Goal: Entertainment & Leisure: Consume media (video, audio)

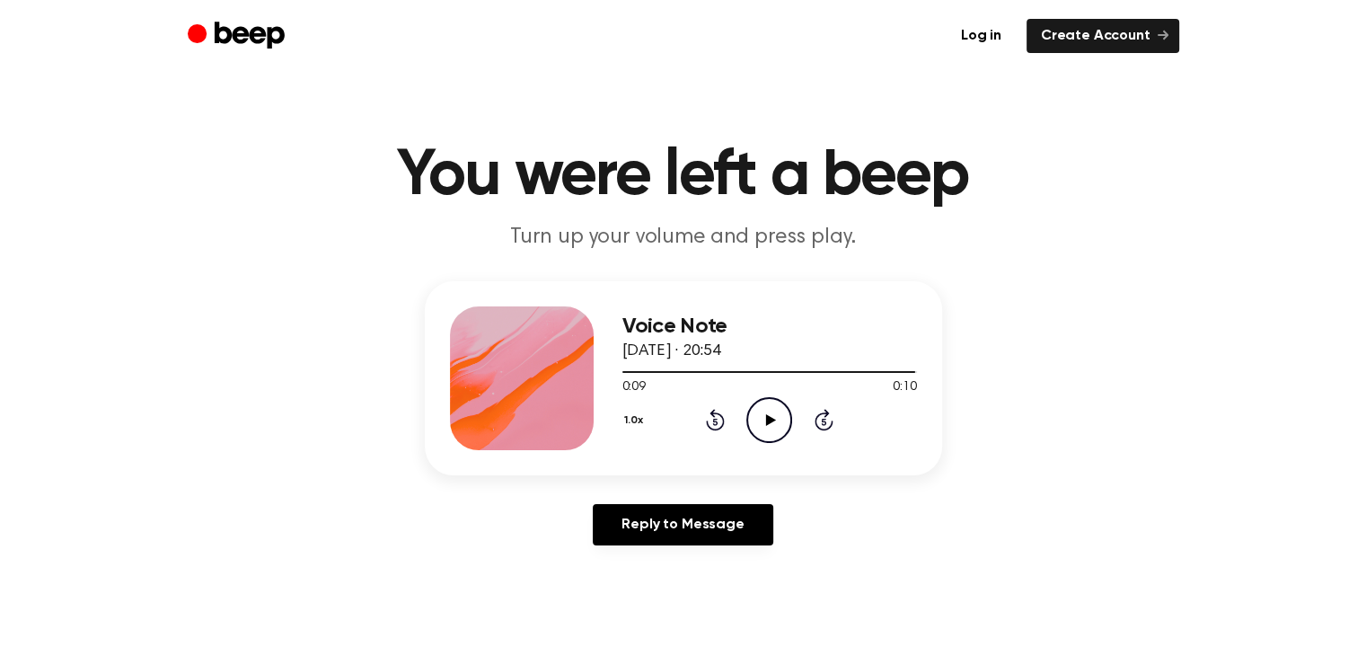
click at [774, 417] on icon "Play Audio" at bounding box center [769, 420] width 46 height 46
click at [780, 433] on icon "Play Audio" at bounding box center [769, 420] width 46 height 46
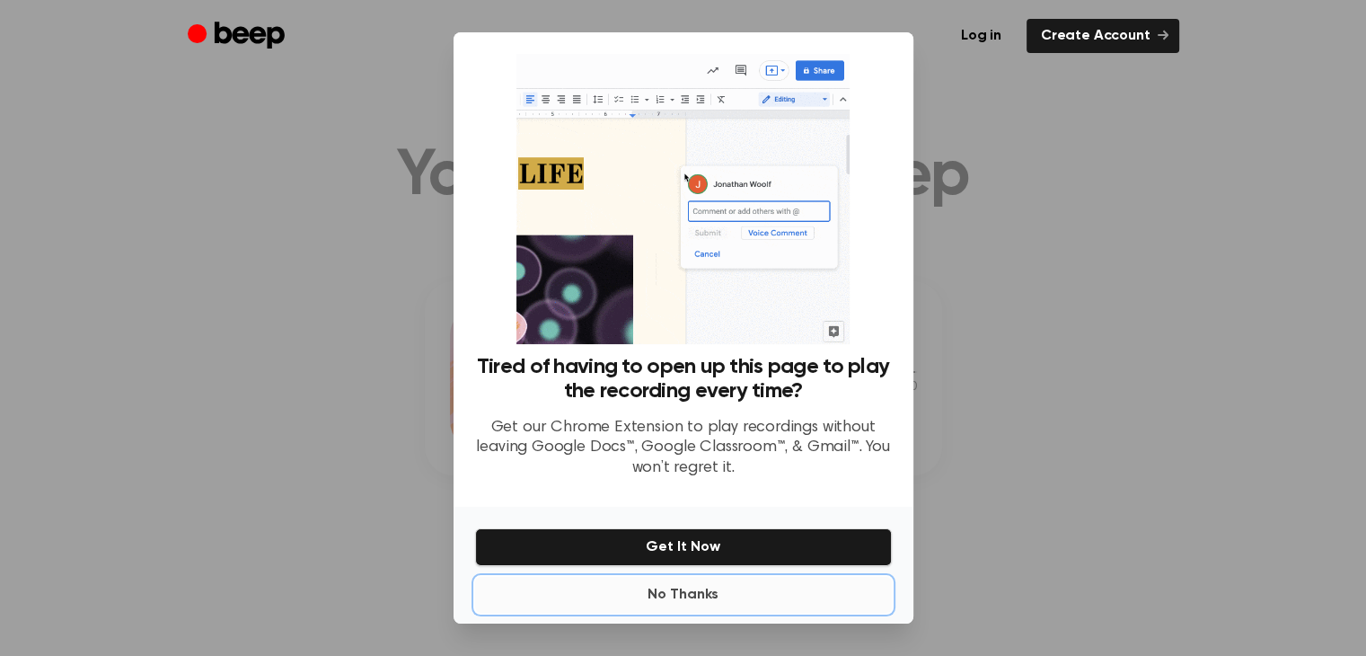
click at [677, 604] on button "No Thanks" at bounding box center [683, 595] width 417 height 36
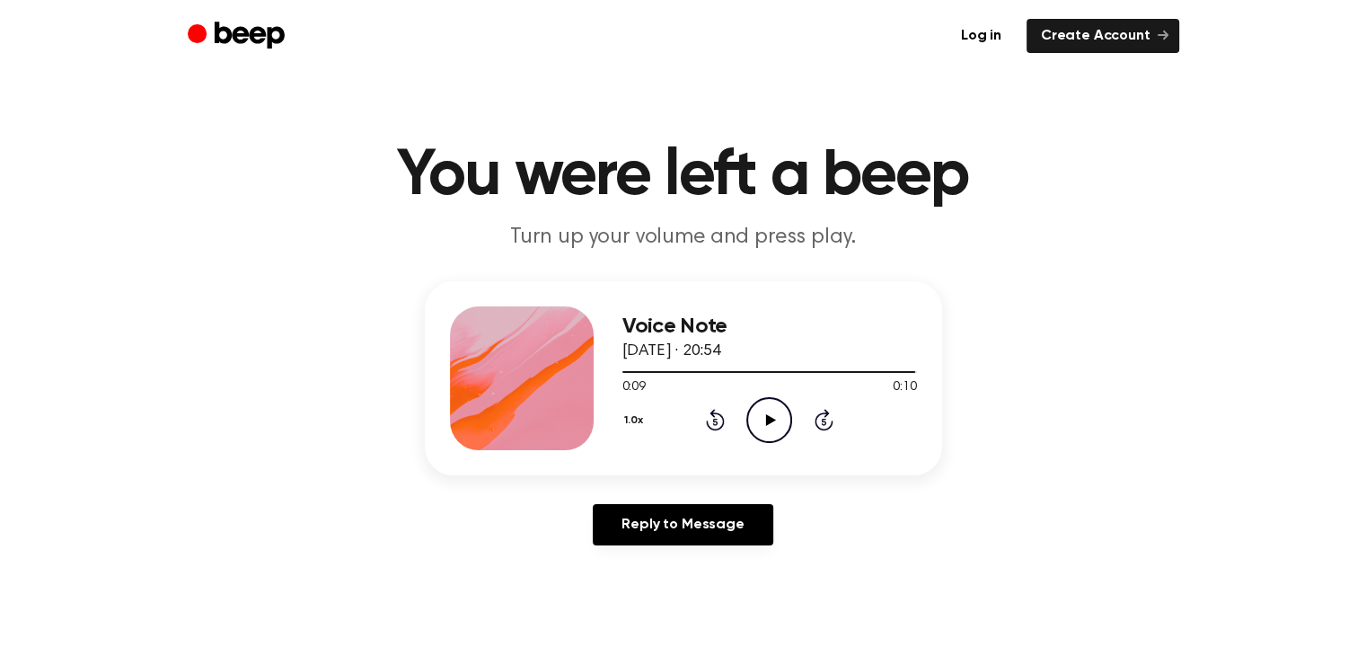
click at [772, 416] on icon "Play Audio" at bounding box center [769, 420] width 46 height 46
click at [753, 417] on icon "Play Audio" at bounding box center [769, 420] width 46 height 46
click at [764, 434] on icon "Play Audio" at bounding box center [769, 420] width 46 height 46
click at [803, 425] on div "1.0x Rewind 5 seconds Play Audio Skip 5 seconds" at bounding box center [769, 420] width 295 height 46
click at [786, 421] on icon "Play Audio" at bounding box center [769, 420] width 46 height 46
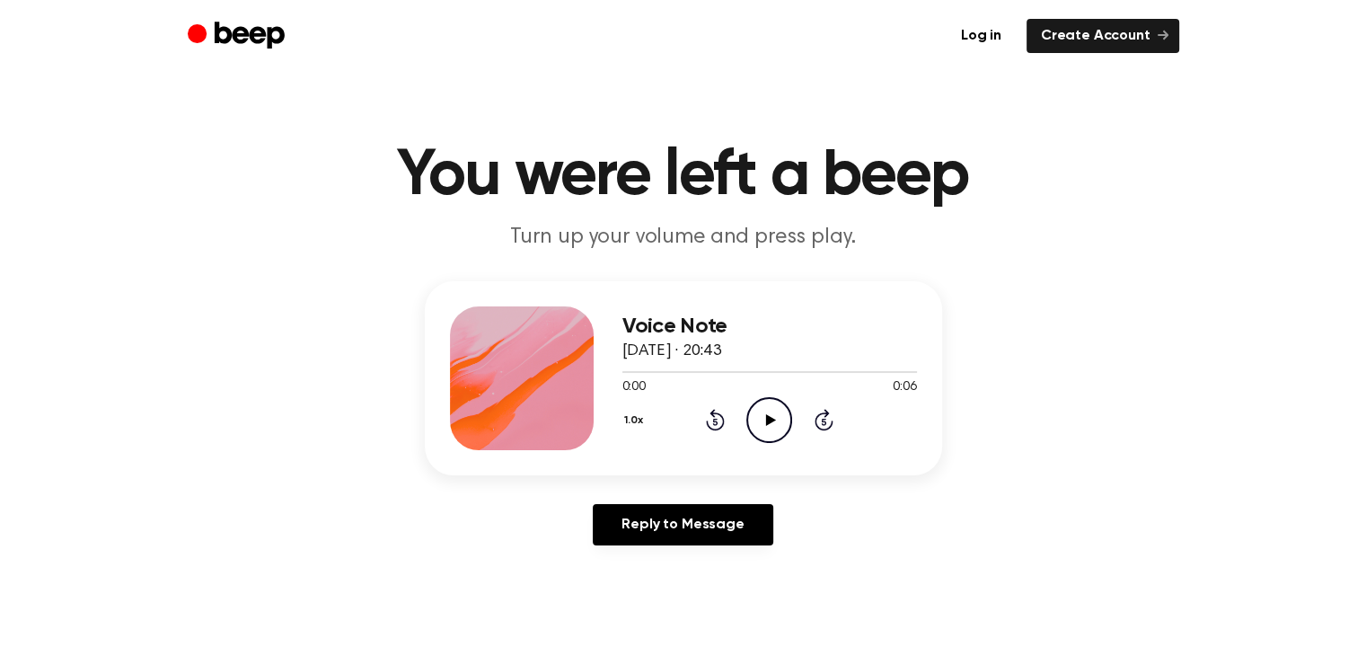
click at [742, 402] on div "1.0x Rewind 5 seconds Play Audio Skip 5 seconds" at bounding box center [769, 420] width 295 height 46
click at [763, 418] on icon "Play Audio" at bounding box center [769, 420] width 46 height 46
click at [762, 422] on icon "Play Audio" at bounding box center [769, 420] width 46 height 46
click at [763, 431] on icon "Play Audio" at bounding box center [769, 420] width 46 height 46
click at [763, 431] on icon "Pause Audio" at bounding box center [769, 420] width 46 height 46
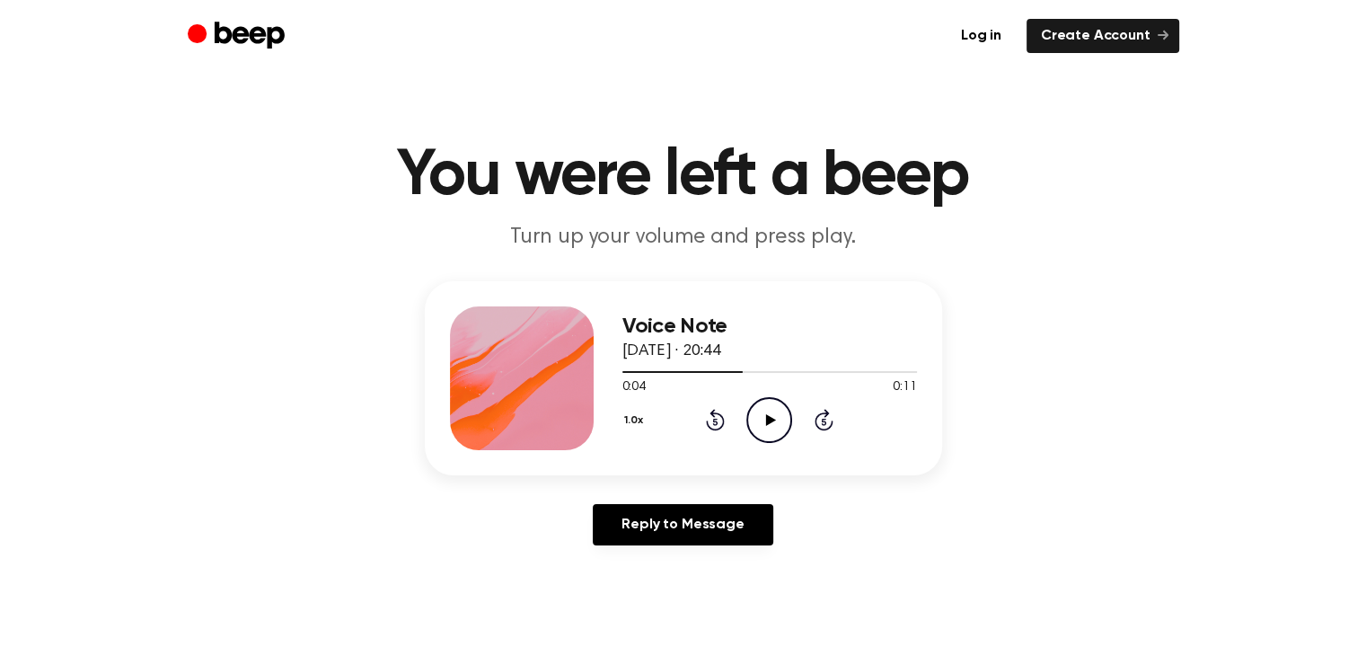
click at [763, 431] on icon "Play Audio" at bounding box center [769, 420] width 46 height 46
click at [755, 406] on icon "Play Audio" at bounding box center [769, 420] width 46 height 46
click at [785, 423] on icon "Play Audio" at bounding box center [769, 420] width 46 height 46
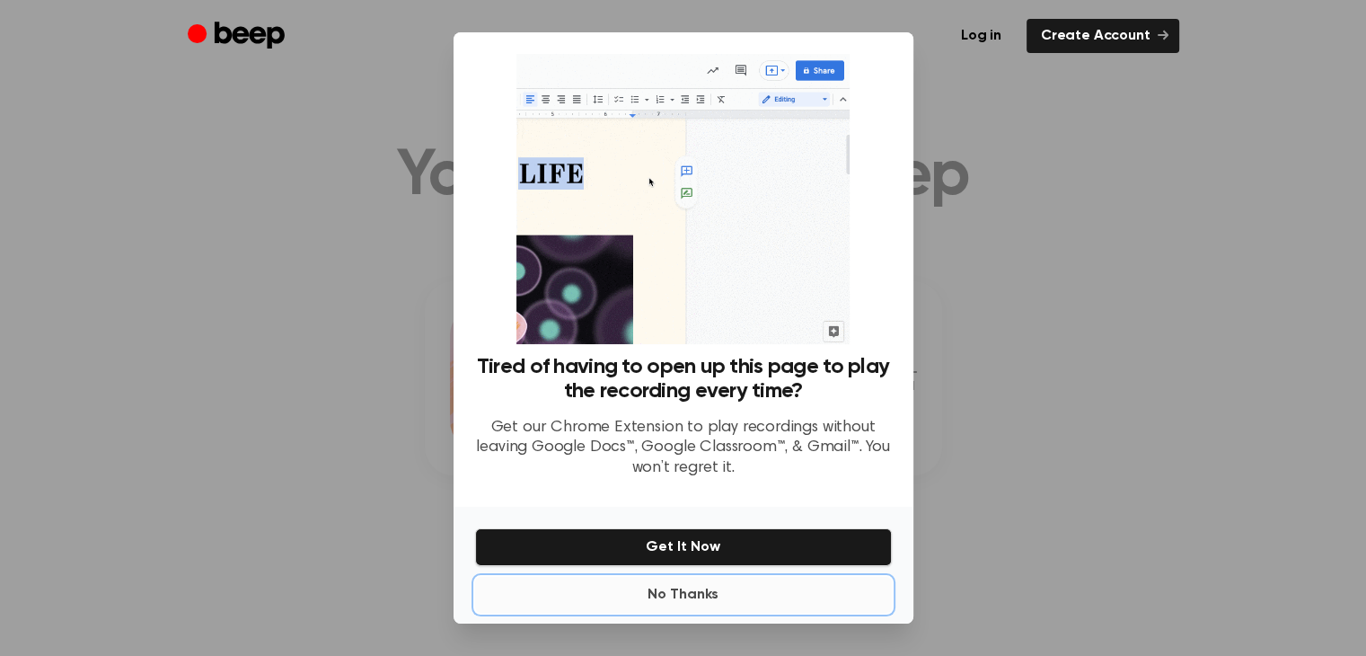
click at [704, 600] on button "No Thanks" at bounding box center [683, 595] width 417 height 36
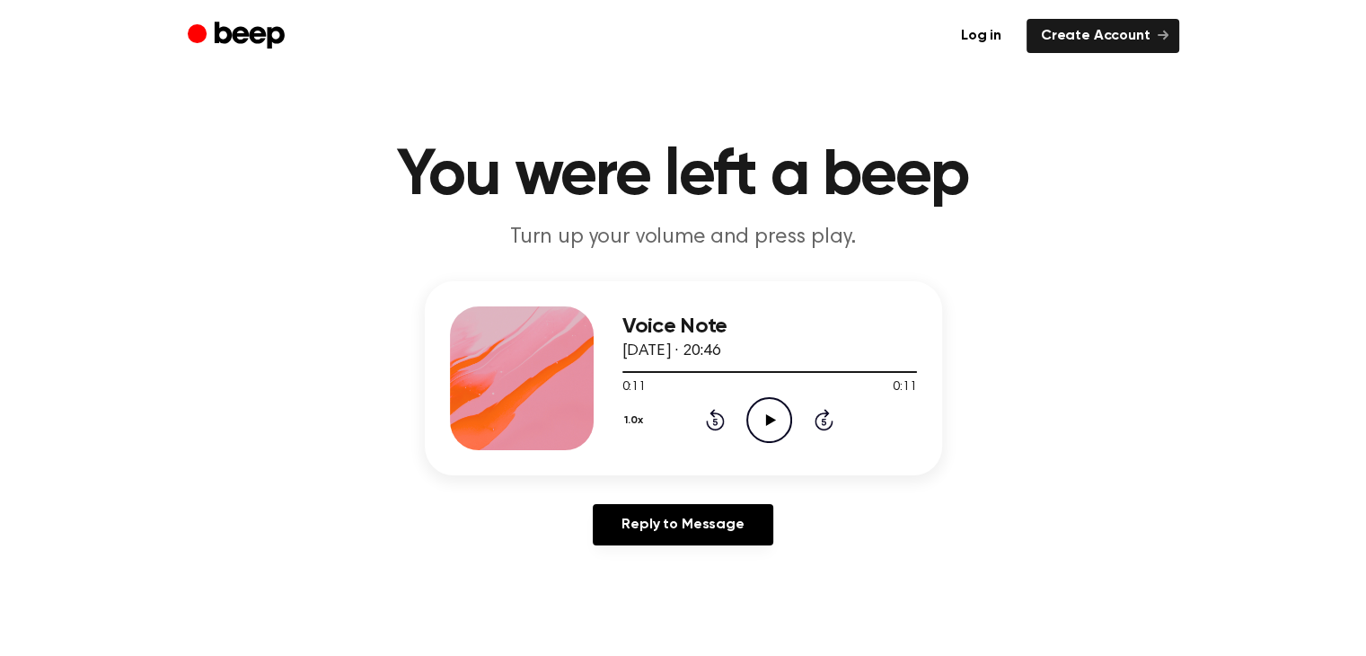
click at [771, 420] on icon at bounding box center [771, 420] width 10 height 12
click at [767, 422] on icon at bounding box center [771, 420] width 10 height 12
click at [783, 414] on icon "Play Audio" at bounding box center [769, 420] width 46 height 46
click at [767, 425] on icon "Play Audio" at bounding box center [769, 420] width 46 height 46
click at [756, 416] on icon "Play Audio" at bounding box center [769, 420] width 46 height 46
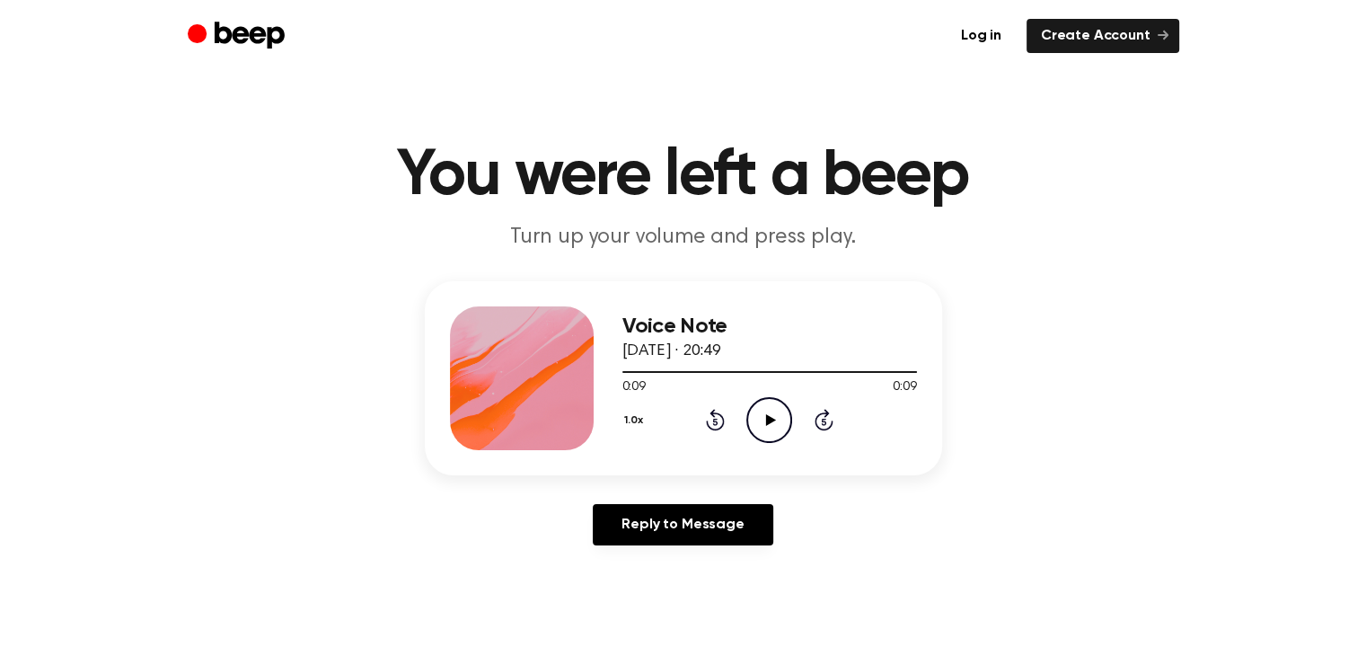
click at [766, 417] on icon at bounding box center [771, 420] width 10 height 12
click at [779, 427] on icon "Play Audio" at bounding box center [769, 420] width 46 height 46
click at [770, 410] on icon "Play Audio" at bounding box center [769, 420] width 46 height 46
click at [772, 408] on icon "Play Audio" at bounding box center [769, 420] width 46 height 46
click at [769, 416] on icon at bounding box center [771, 420] width 10 height 12
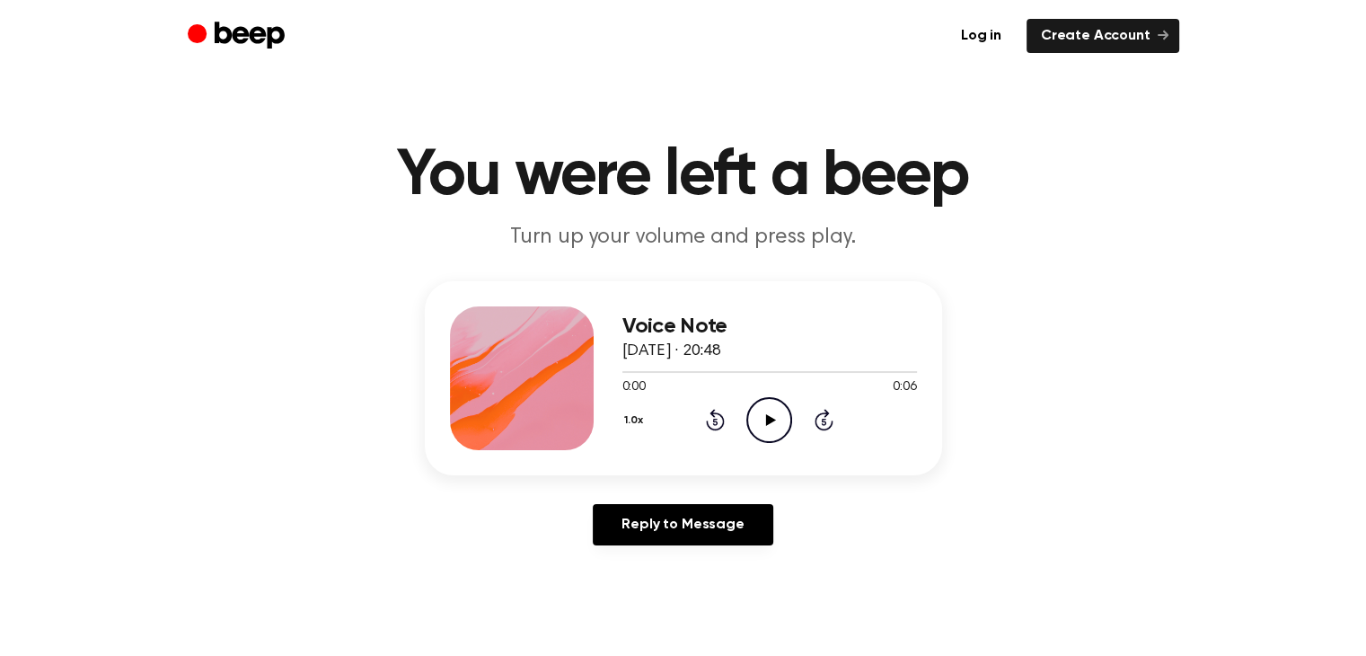
click at [775, 413] on icon "Play Audio" at bounding box center [769, 420] width 46 height 46
